Goal: Find specific page/section: Find specific page/section

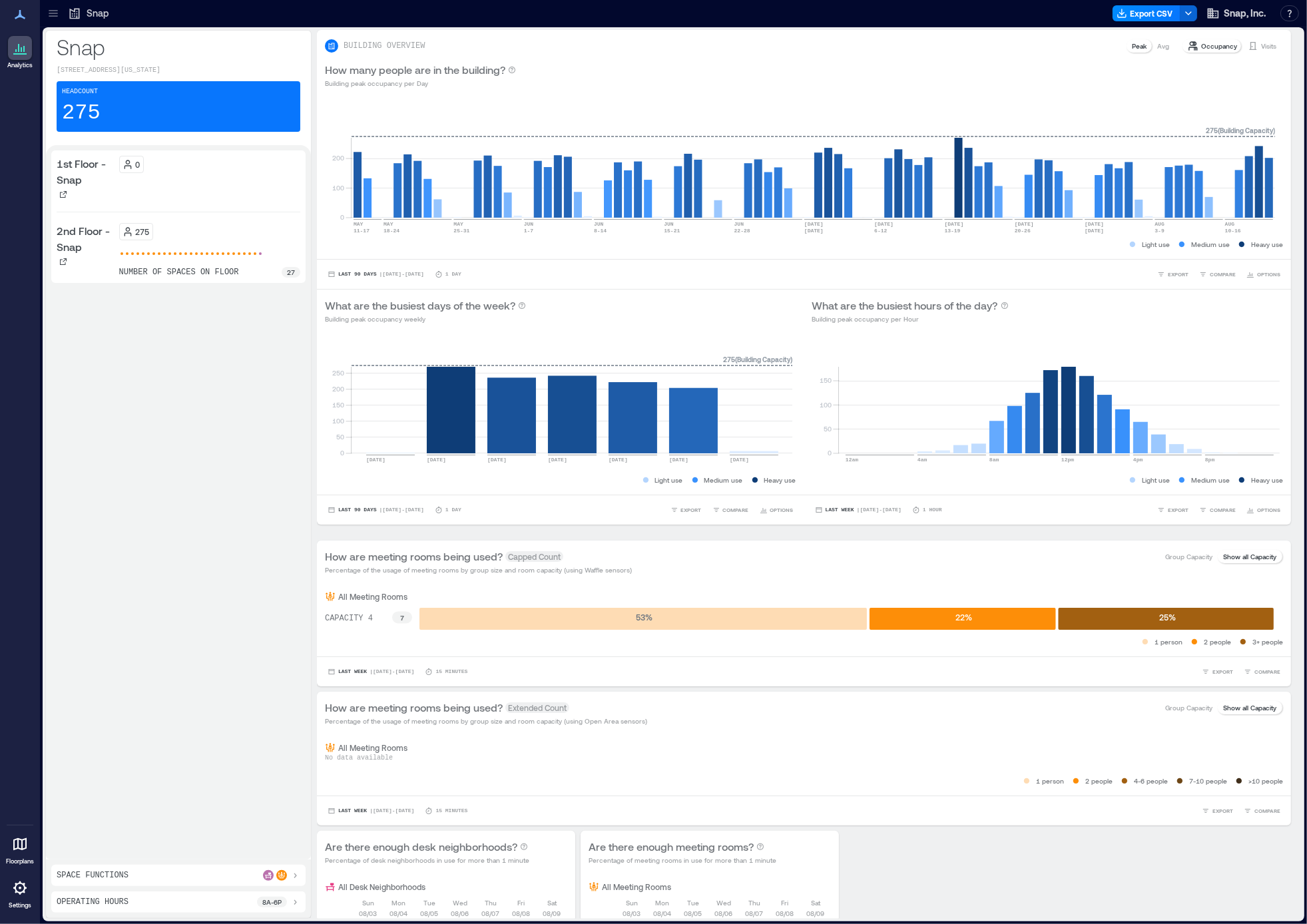
click at [66, 179] on p "1st Floor - Snap" at bounding box center [85, 171] width 57 height 32
click at [128, 169] on icon at bounding box center [128, 166] width 7 height 4
click at [30, 842] on div at bounding box center [19, 843] width 24 height 24
